Goal: Information Seeking & Learning: Obtain resource

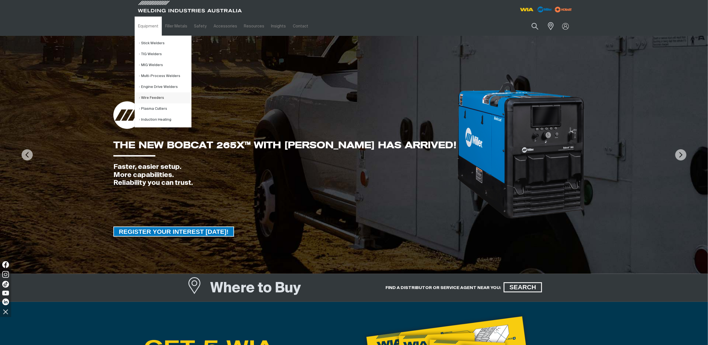
click at [146, 98] on link "Wire Feeders" at bounding box center [165, 97] width 52 height 11
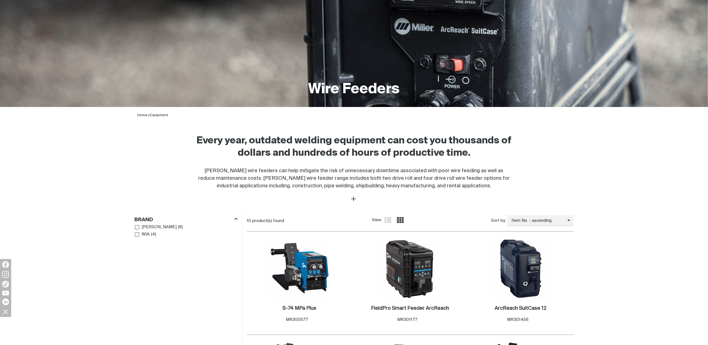
scroll to position [187, 0]
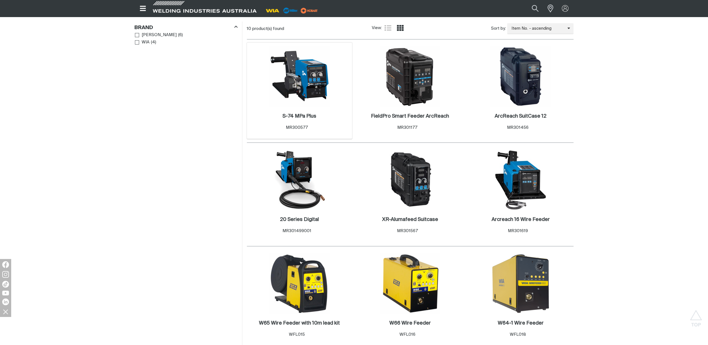
scroll to position [261, 0]
click at [291, 220] on h2 "20 Series Digital ." at bounding box center [299, 219] width 39 height 5
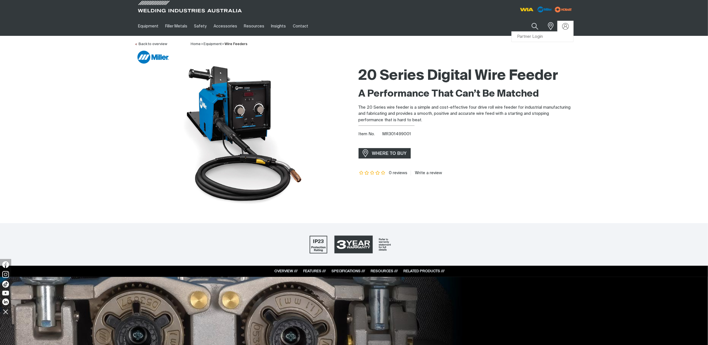
click at [569, 26] on div at bounding box center [565, 26] width 9 height 7
click at [534, 36] on link "Partner Login" at bounding box center [543, 37] width 62 height 10
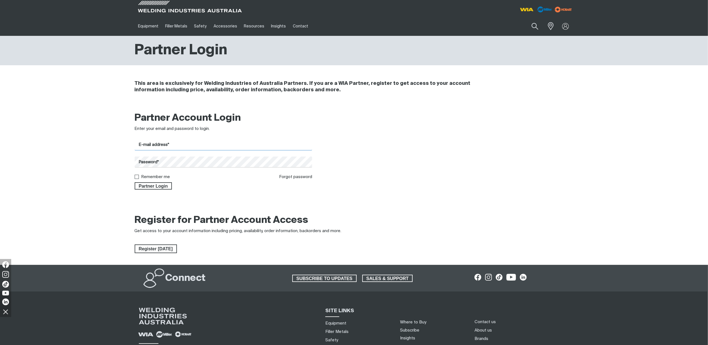
type input "[PERSON_NAME][EMAIL_ADDRESS][PERSON_NAME][DOMAIN_NAME]"
click at [161, 186] on span "Partner Login" at bounding box center [153, 185] width 36 height 7
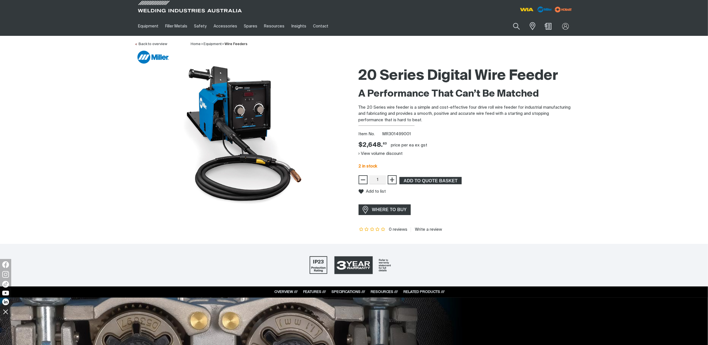
click at [234, 46] on li "Wire Feeders" at bounding box center [235, 44] width 26 height 6
click at [235, 42] on link "Wire Feeders" at bounding box center [236, 44] width 23 height 4
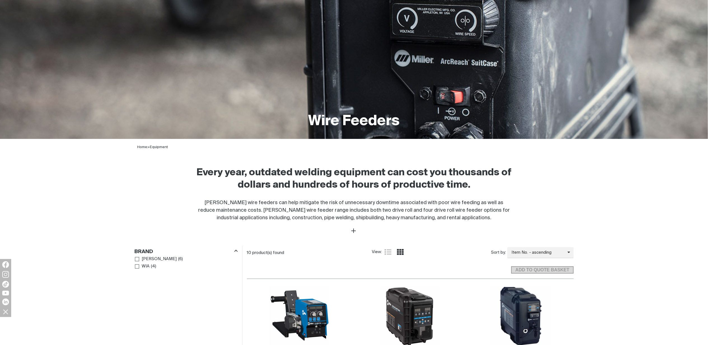
scroll to position [149, 0]
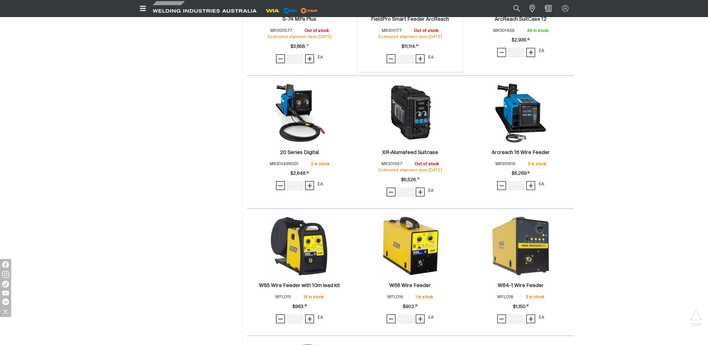
scroll to position [411, 0]
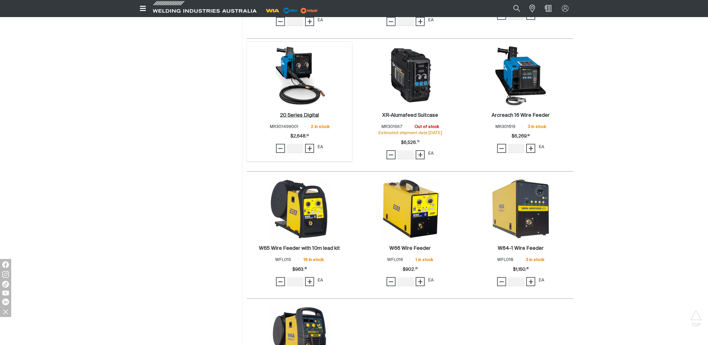
click at [296, 118] on h2 "20 Series Digital ." at bounding box center [299, 115] width 39 height 5
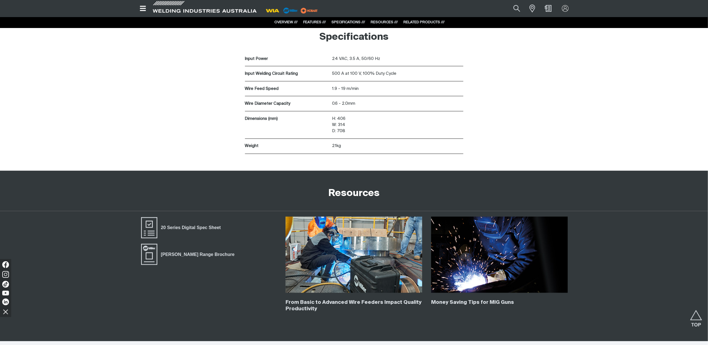
scroll to position [1008, 0]
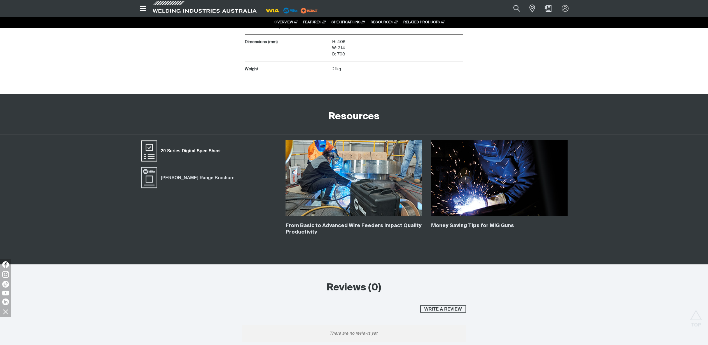
click at [208, 154] on span "20 Series Digital Spec Sheet" at bounding box center [190, 151] width 67 height 7
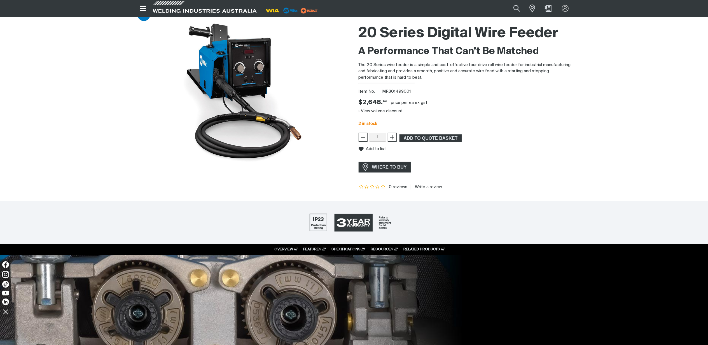
scroll to position [0, 0]
